Goal: Information Seeking & Learning: Learn about a topic

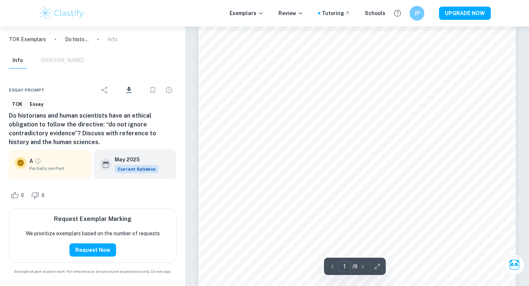
scroll to position [1, 0]
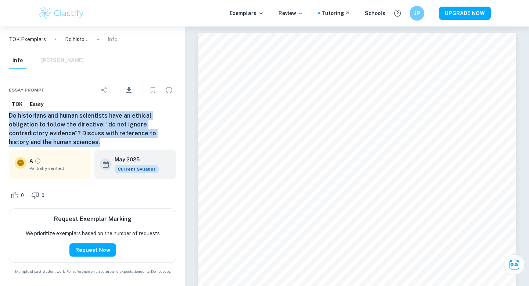
drag, startPoint x: 79, startPoint y: 141, endPoint x: 3, endPoint y: 118, distance: 79.3
click at [3, 118] on div "Essay prompt Download TOK Essay Do historians and human scientists have an ethi…" at bounding box center [92, 178] width 185 height 212
copy h6 "Do historians and human scientists have an ethical obligation to follow the dir…"
click at [155, 116] on h6 "Do historians and human scientists have an ethical obligation to follow the dir…" at bounding box center [92, 128] width 167 height 35
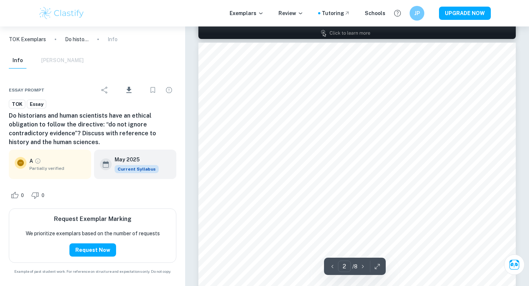
scroll to position [457, 0]
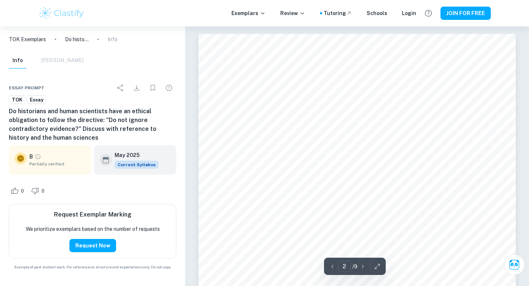
scroll to position [456, 0]
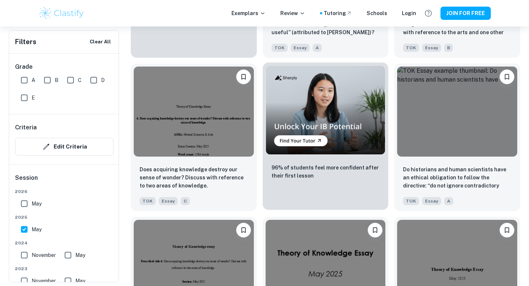
scroll to position [1295, 0]
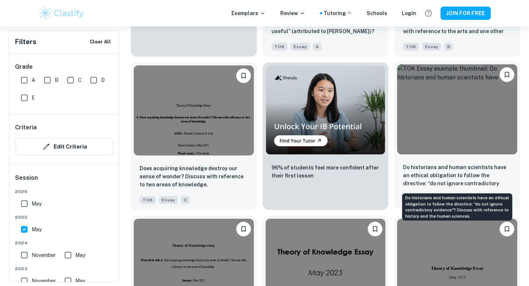
click at [448, 185] on p "Do historians and human scientists have an ethical obligation to follow the dir…" at bounding box center [457, 175] width 108 height 25
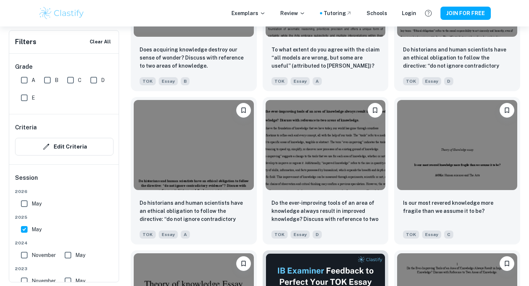
scroll to position [1721, 0]
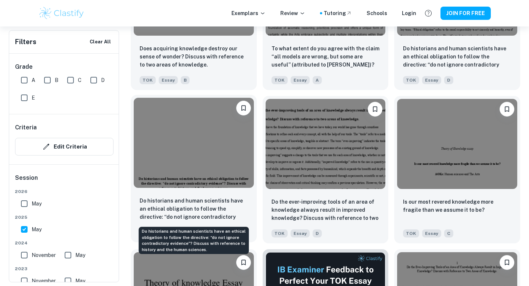
click at [177, 211] on p "Do historians and human scientists have an ethical obligation to follow the dir…" at bounding box center [194, 208] width 108 height 25
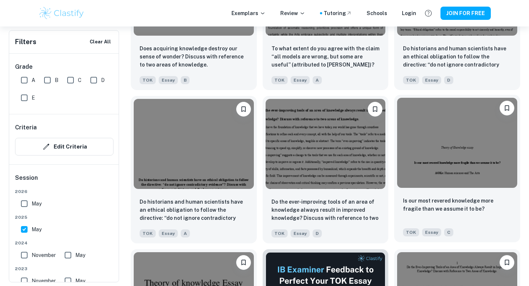
scroll to position [1719, 0]
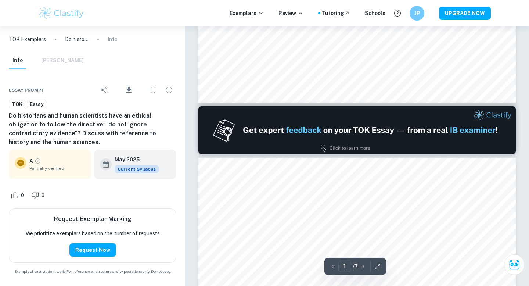
type input "2"
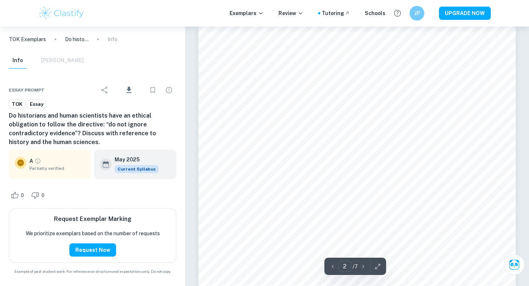
scroll to position [475, 0]
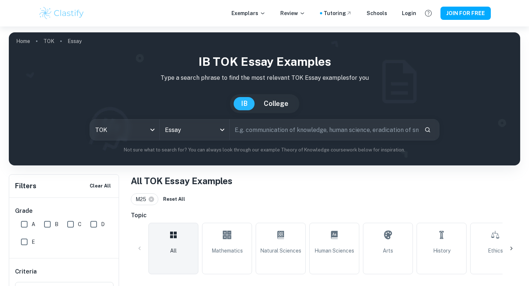
scroll to position [1719, 0]
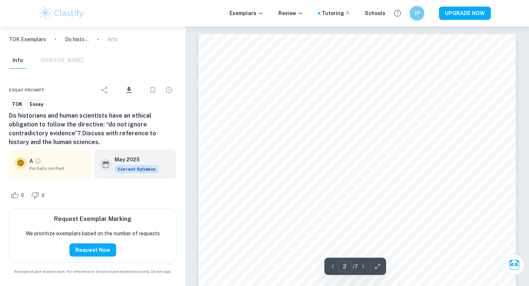
scroll to position [475, 0]
